Goal: Task Accomplishment & Management: Use online tool/utility

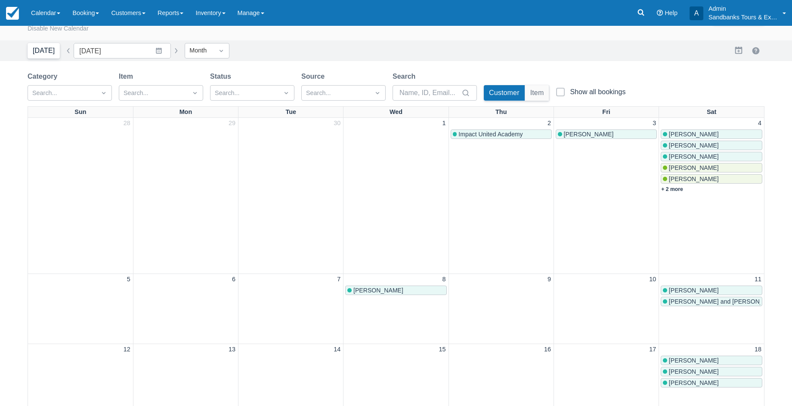
scroll to position [10, 0]
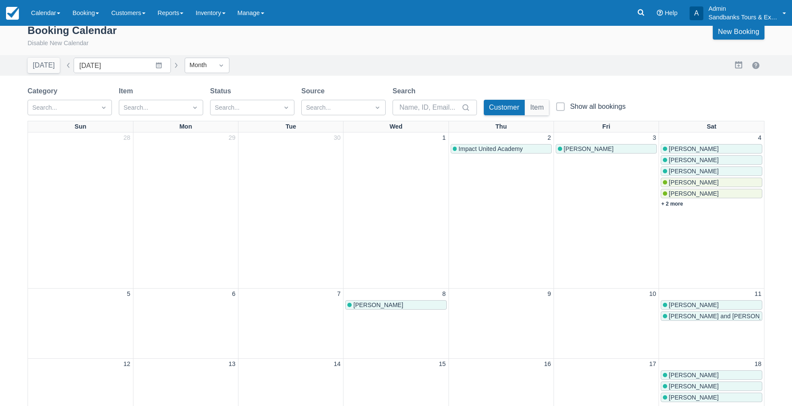
drag, startPoint x: 43, startPoint y: 63, endPoint x: 283, endPoint y: 86, distance: 241.6
click at [43, 63] on button "[DATE]" at bounding box center [44, 65] width 32 height 15
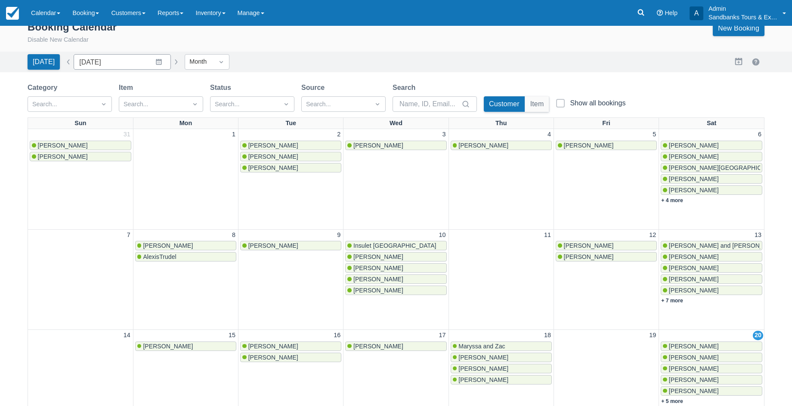
scroll to position [13, 0]
click at [64, 63] on button "button" at bounding box center [68, 62] width 10 height 10
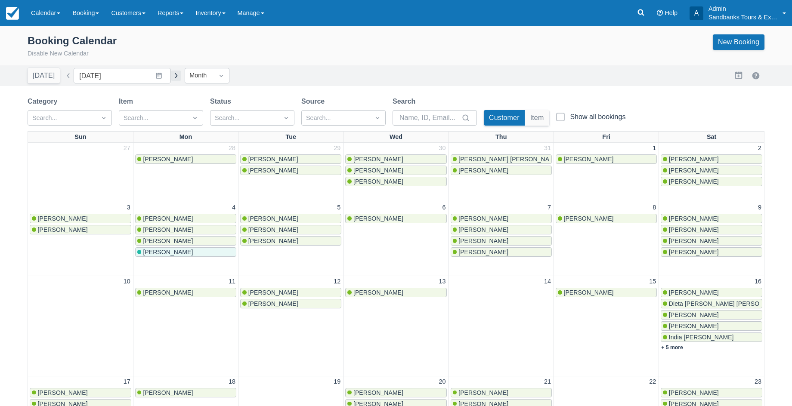
click at [171, 76] on button "button" at bounding box center [176, 76] width 10 height 10
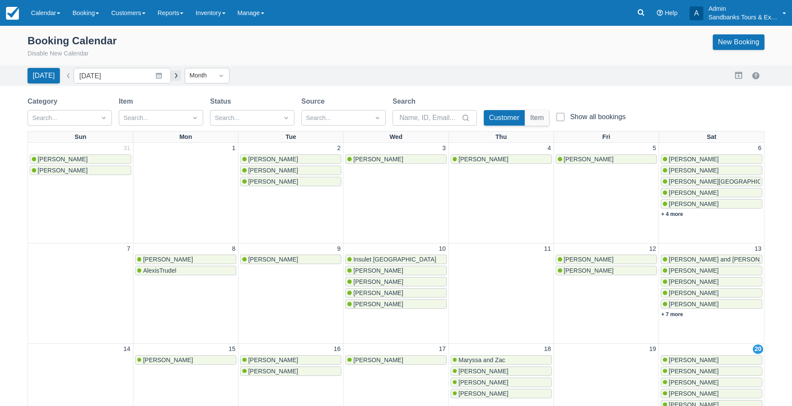
click at [171, 76] on button "button" at bounding box center [176, 76] width 10 height 10
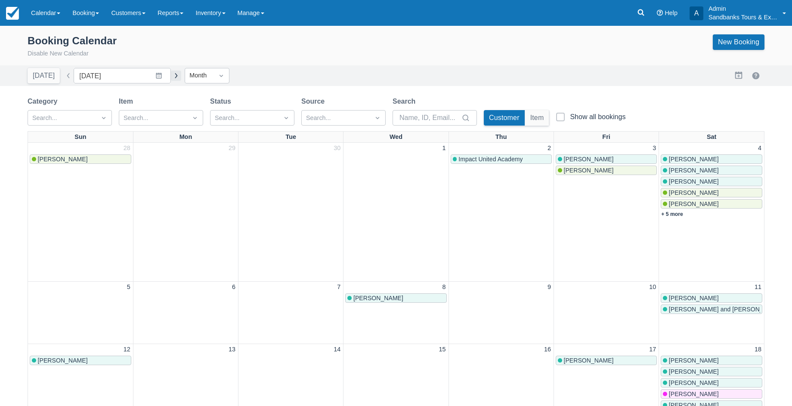
click at [171, 76] on button "button" at bounding box center [176, 76] width 10 height 10
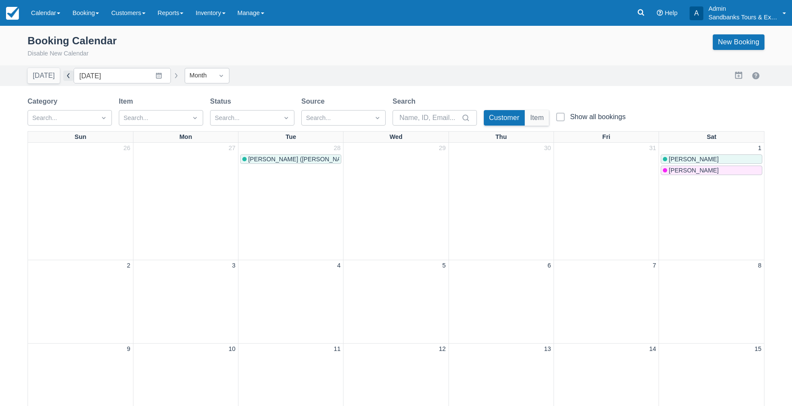
click at [69, 77] on button "button" at bounding box center [68, 76] width 10 height 10
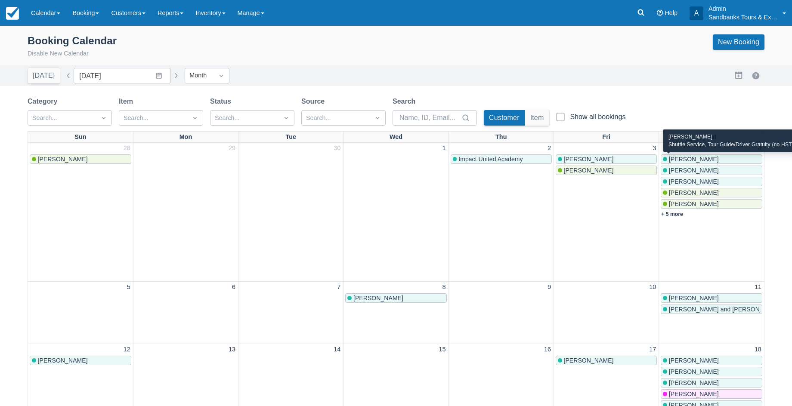
click at [700, 160] on span "[PERSON_NAME]" at bounding box center [694, 159] width 50 height 7
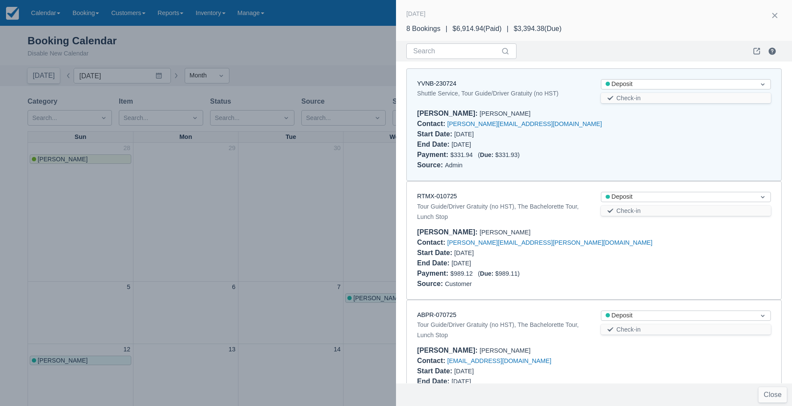
scroll to position [7, 0]
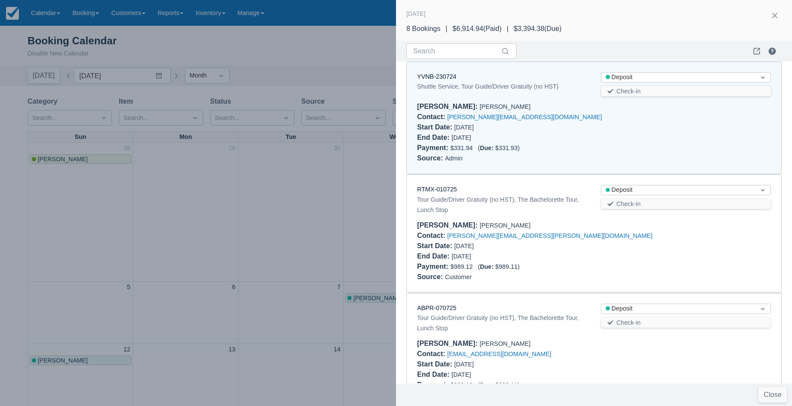
click at [323, 43] on div at bounding box center [396, 203] width 792 height 406
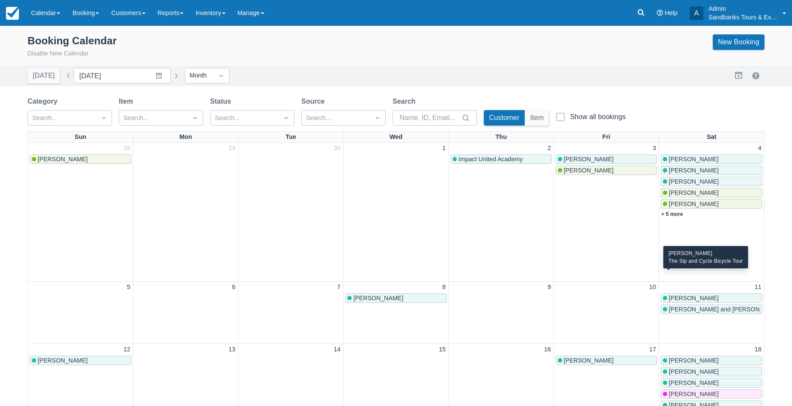
click at [712, 295] on span "[PERSON_NAME]" at bounding box center [694, 298] width 50 height 7
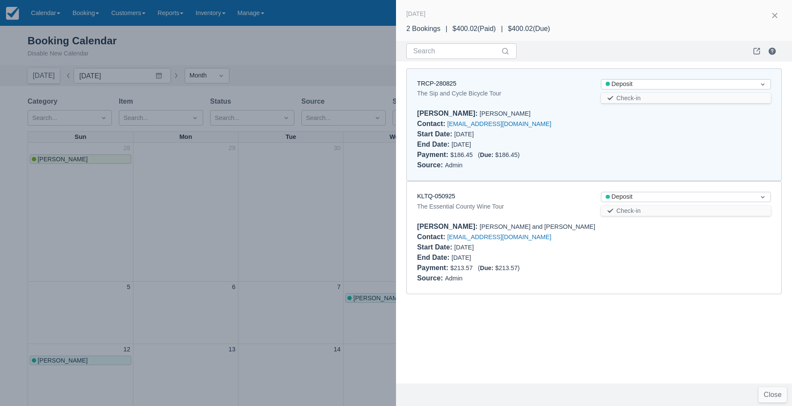
click at [324, 57] on div at bounding box center [396, 203] width 792 height 406
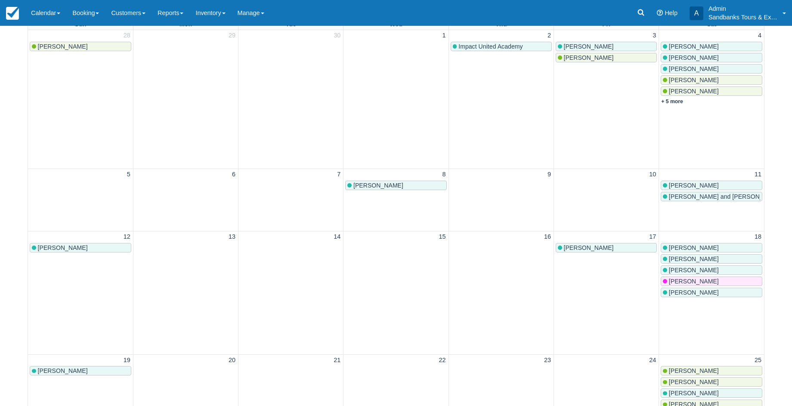
scroll to position [128, 0]
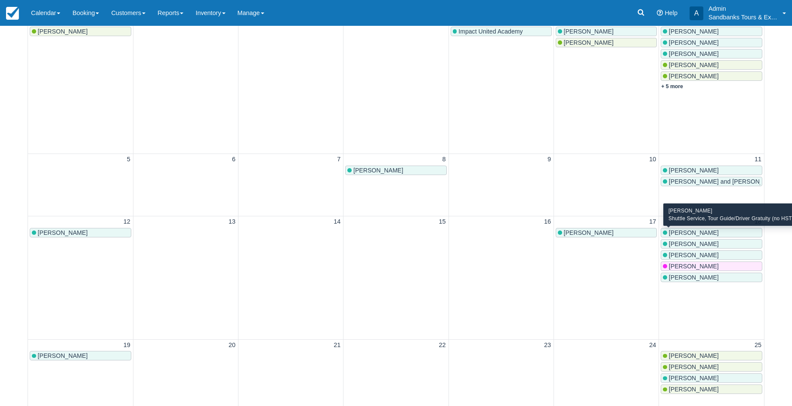
click at [723, 240] on div "[PERSON_NAME]" at bounding box center [711, 243] width 97 height 7
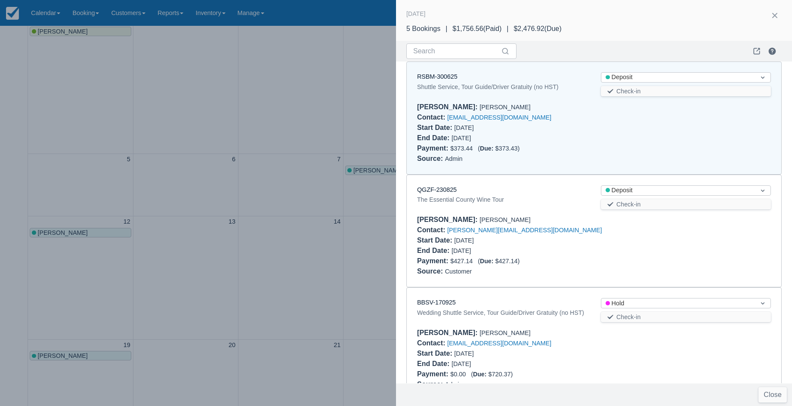
click at [340, 18] on div at bounding box center [396, 203] width 792 height 406
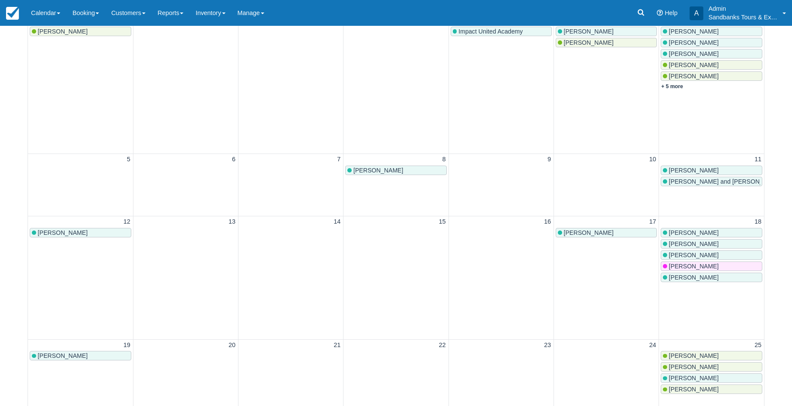
scroll to position [0, 0]
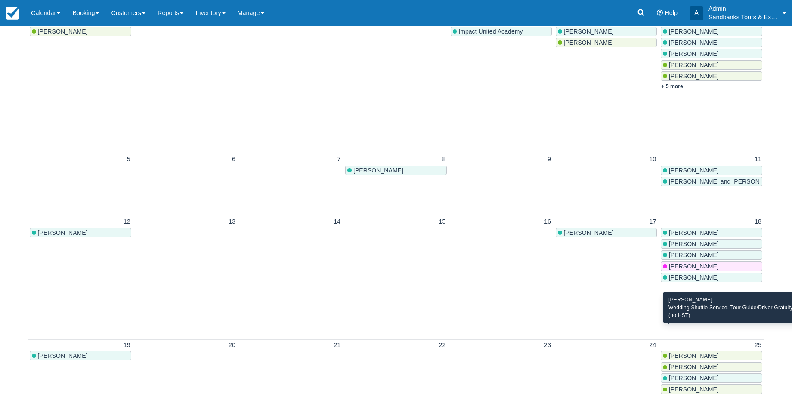
click at [750, 352] on div "[PERSON_NAME]" at bounding box center [711, 355] width 97 height 7
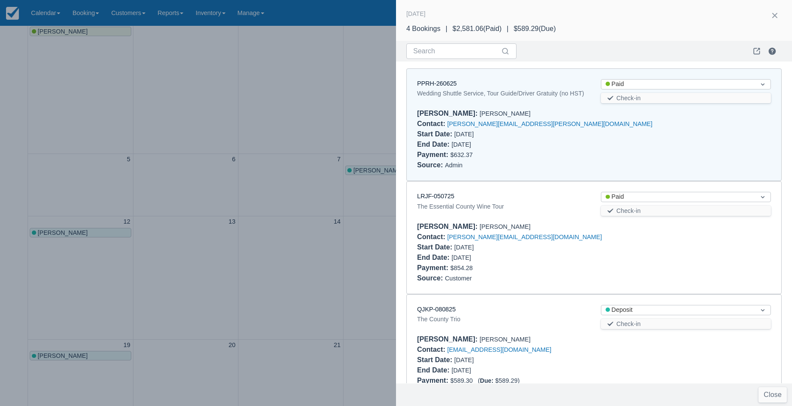
scroll to position [7, 0]
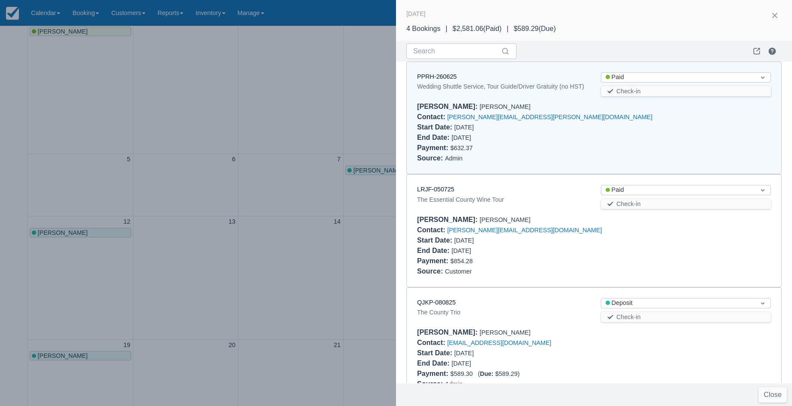
click at [352, 7] on div at bounding box center [396, 203] width 792 height 406
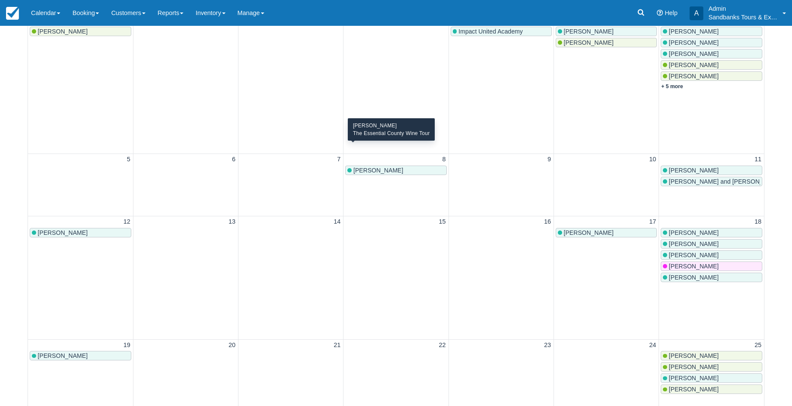
click at [401, 167] on div "[PERSON_NAME]" at bounding box center [395, 170] width 97 height 7
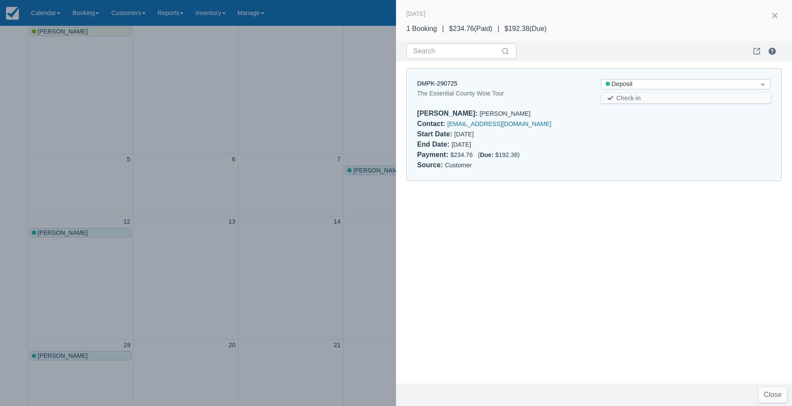
drag, startPoint x: 330, startPoint y: 21, endPoint x: 204, endPoint y: 134, distance: 168.8
click at [330, 22] on div at bounding box center [396, 203] width 792 height 406
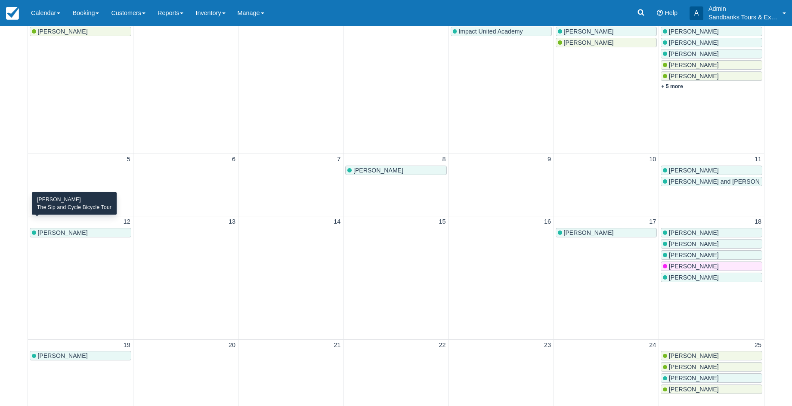
click at [121, 229] on div "[PERSON_NAME]" at bounding box center [80, 232] width 97 height 7
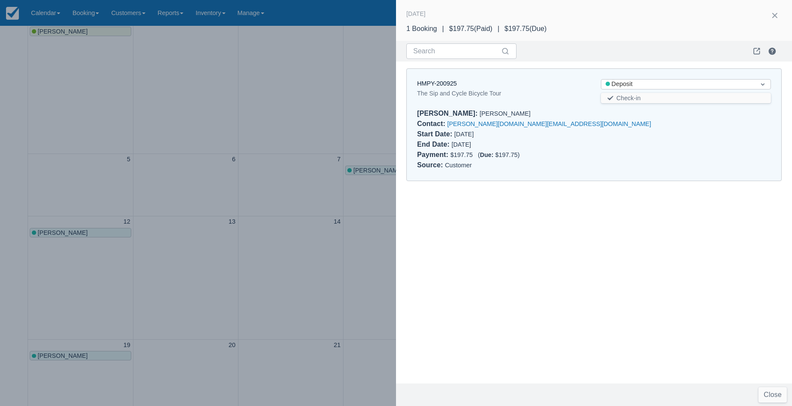
drag, startPoint x: 323, startPoint y: 18, endPoint x: 262, endPoint y: 75, distance: 83.7
click at [323, 18] on div at bounding box center [396, 203] width 792 height 406
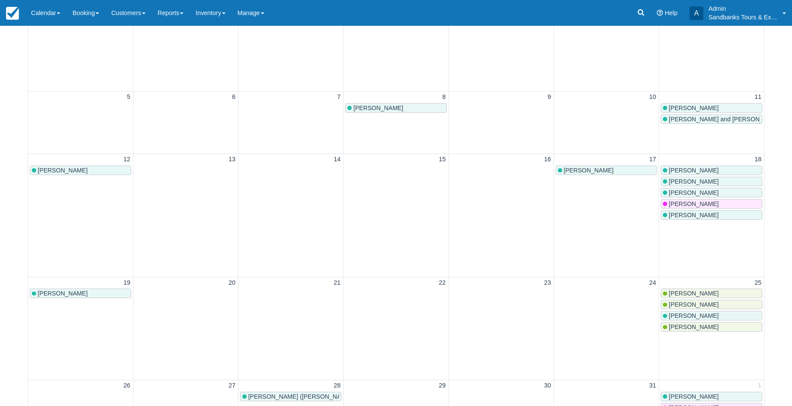
scroll to position [203, 0]
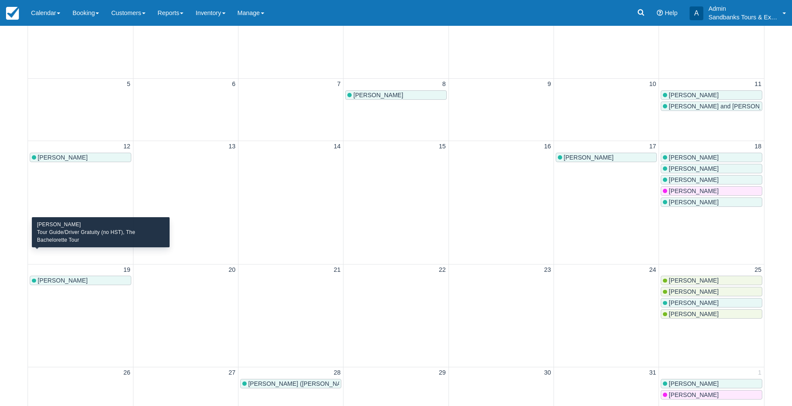
click at [118, 277] on div "[PERSON_NAME]" at bounding box center [80, 280] width 97 height 7
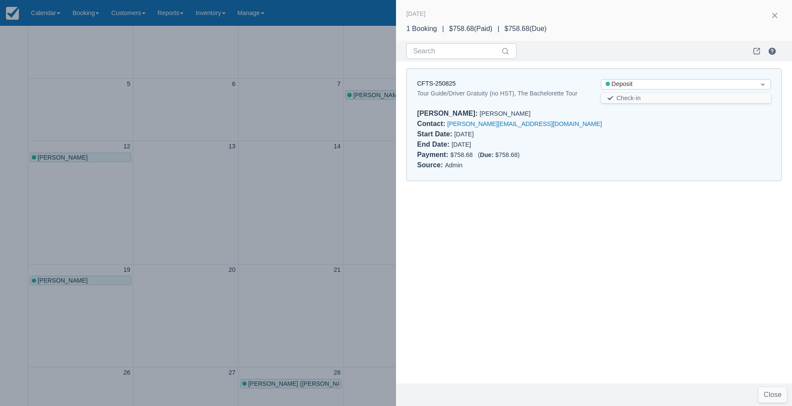
click at [354, 9] on div at bounding box center [396, 203] width 792 height 406
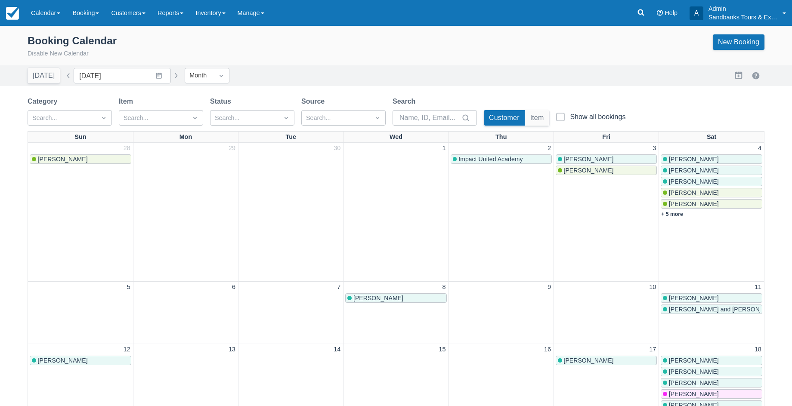
scroll to position [0, 0]
click at [49, 76] on button "[DATE]" at bounding box center [44, 75] width 32 height 15
type input "[DATE]"
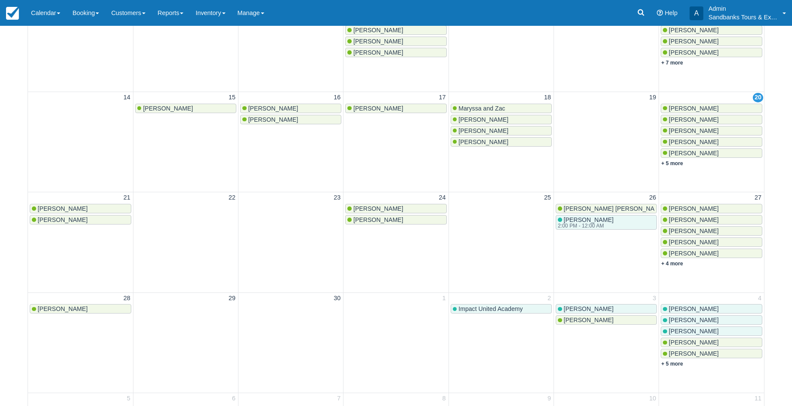
scroll to position [253, 0]
click at [707, 305] on div "[PERSON_NAME]" at bounding box center [711, 308] width 97 height 7
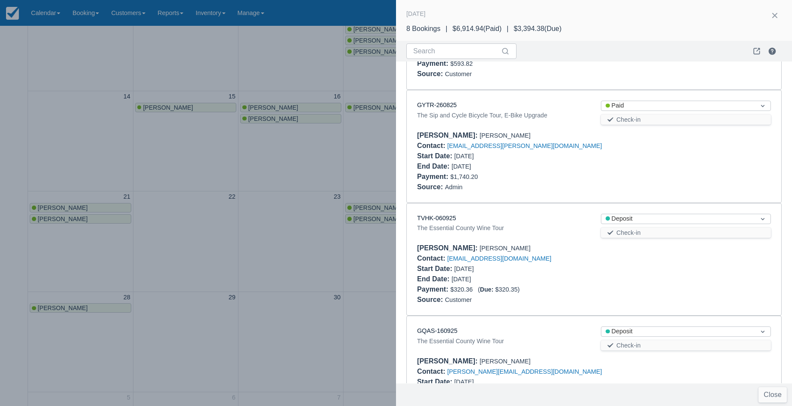
scroll to position [473, 0]
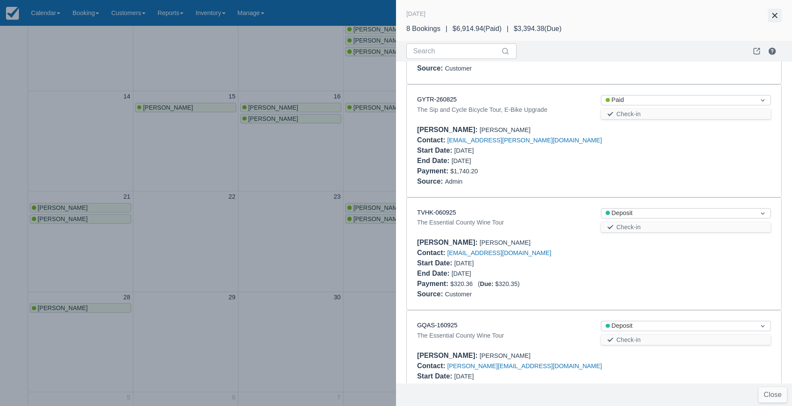
click at [773, 15] on button "button" at bounding box center [774, 16] width 14 height 14
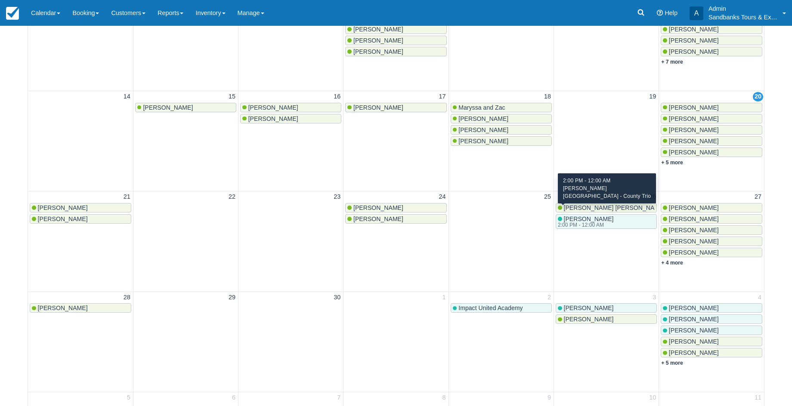
click at [609, 216] on div "[PERSON_NAME] 2:00 PM - 12:00 AM" at bounding box center [606, 222] width 97 height 12
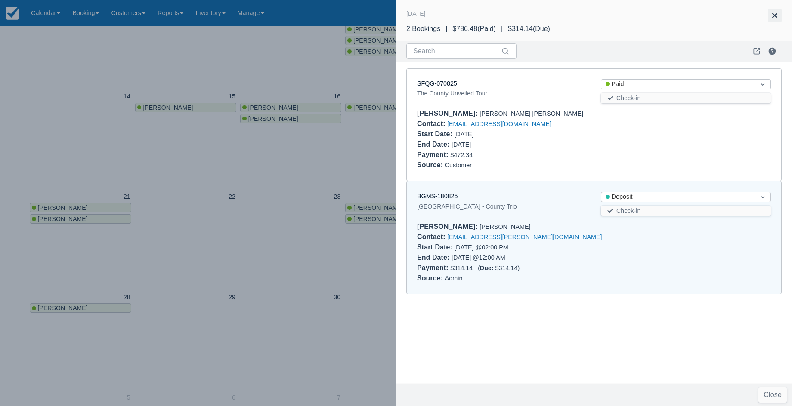
click at [778, 14] on button "button" at bounding box center [774, 16] width 14 height 14
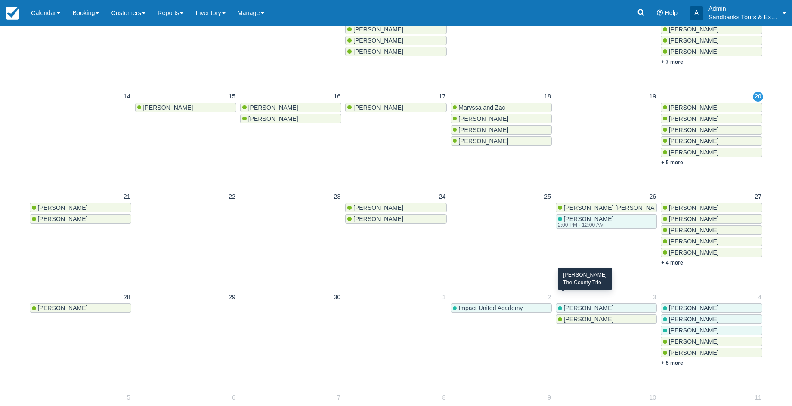
click at [625, 305] on div "[PERSON_NAME]" at bounding box center [606, 308] width 97 height 7
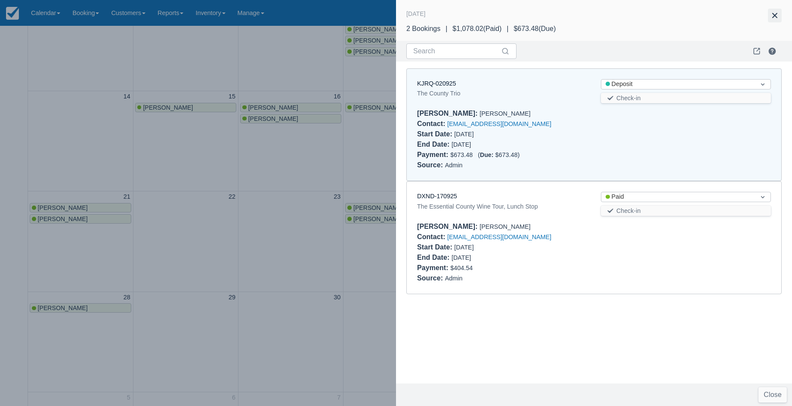
click at [778, 12] on button "button" at bounding box center [774, 16] width 14 height 14
